Goal: Task Accomplishment & Management: Complete application form

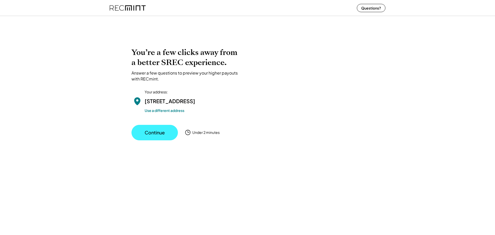
click at [153, 138] on button "Continue" at bounding box center [155, 132] width 46 height 15
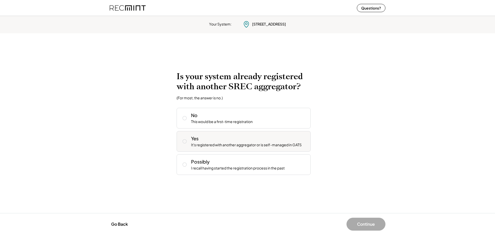
click at [185, 141] on icon at bounding box center [184, 141] width 5 height 5
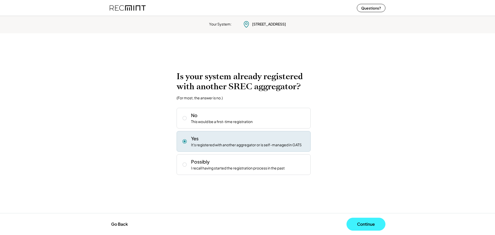
click at [375, 224] on button "Continue" at bounding box center [366, 224] width 39 height 13
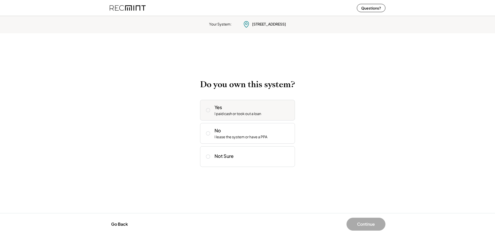
click at [260, 112] on div "I paid cash or took out a loan" at bounding box center [238, 113] width 47 height 5
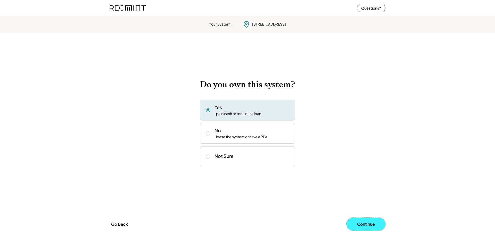
click at [362, 225] on button "Continue" at bounding box center [366, 224] width 39 height 13
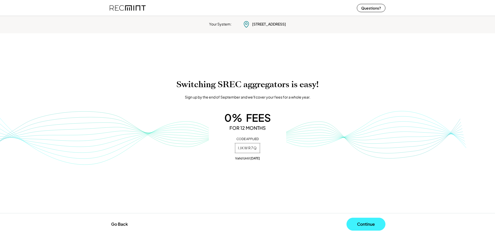
click at [358, 224] on button "Continue" at bounding box center [366, 224] width 39 height 13
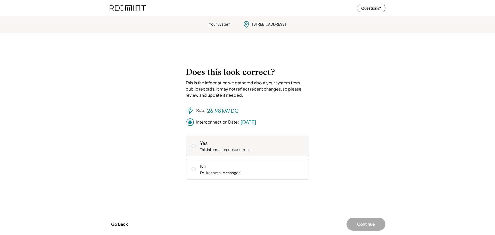
click at [265, 146] on div "Yes This information looks correct" at bounding box center [252, 146] width 105 height 12
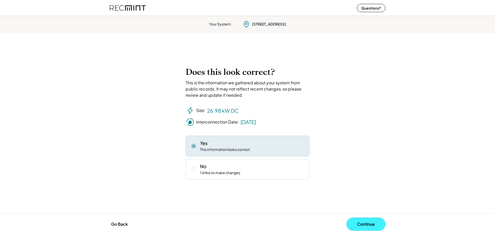
click at [366, 223] on button "Continue" at bounding box center [366, 224] width 39 height 13
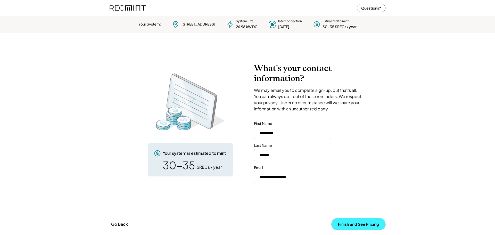
click at [358, 223] on button "Finish and See Pricing" at bounding box center [359, 224] width 54 height 12
